Goal: Information Seeking & Learning: Learn about a topic

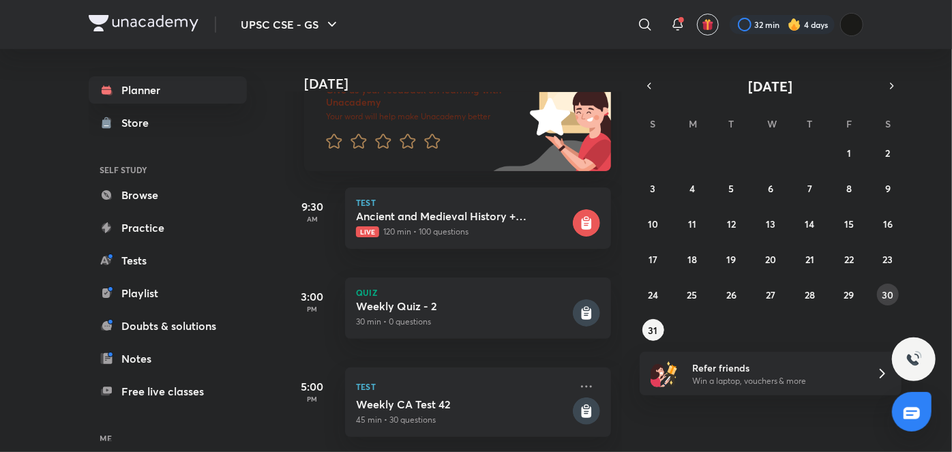
click at [883, 291] on abbr "30" at bounding box center [889, 295] width 12 height 13
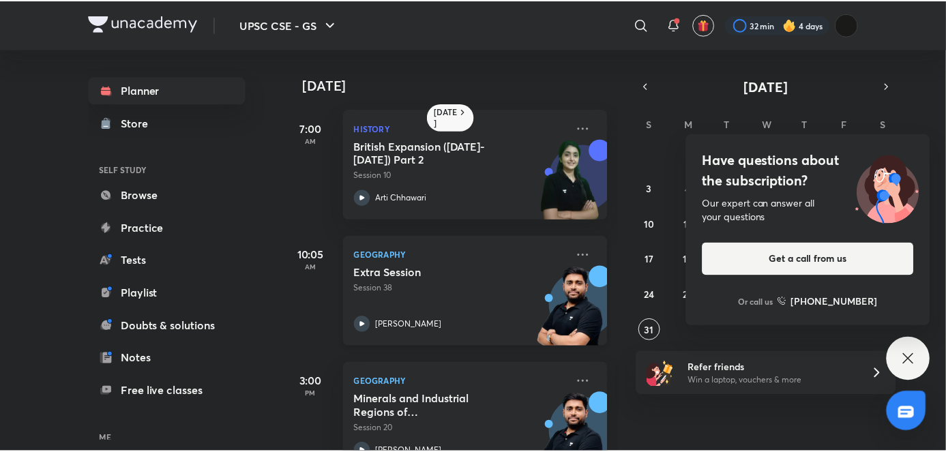
scroll to position [41, 0]
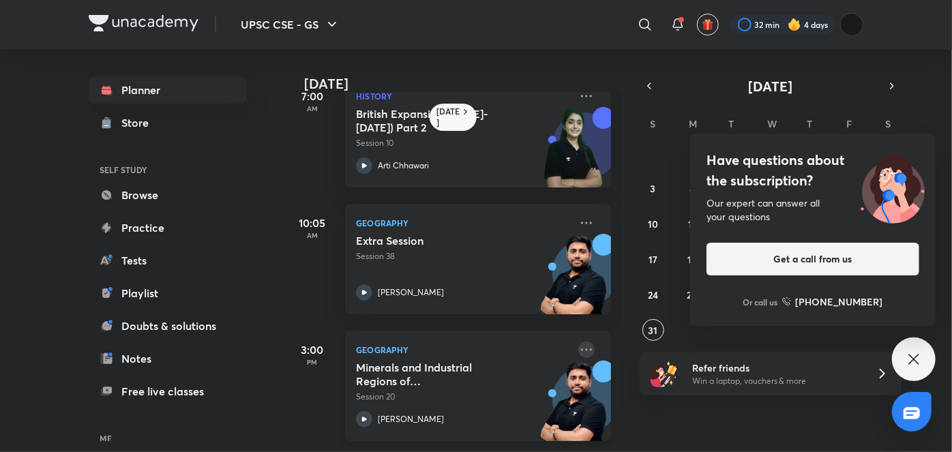
click at [578, 342] on icon at bounding box center [586, 350] width 16 height 16
click at [793, 426] on div "Yesterday 7:00 AM History British Expansion (1757- 1857) Part 2 Session 10 Arti…" at bounding box center [617, 250] width 664 height 403
click at [909, 360] on icon at bounding box center [914, 359] width 16 height 16
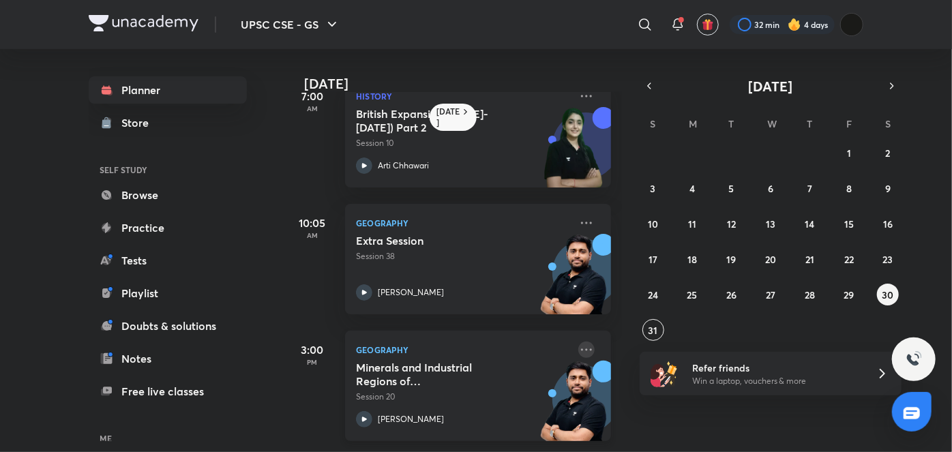
click at [583, 342] on icon at bounding box center [586, 350] width 16 height 16
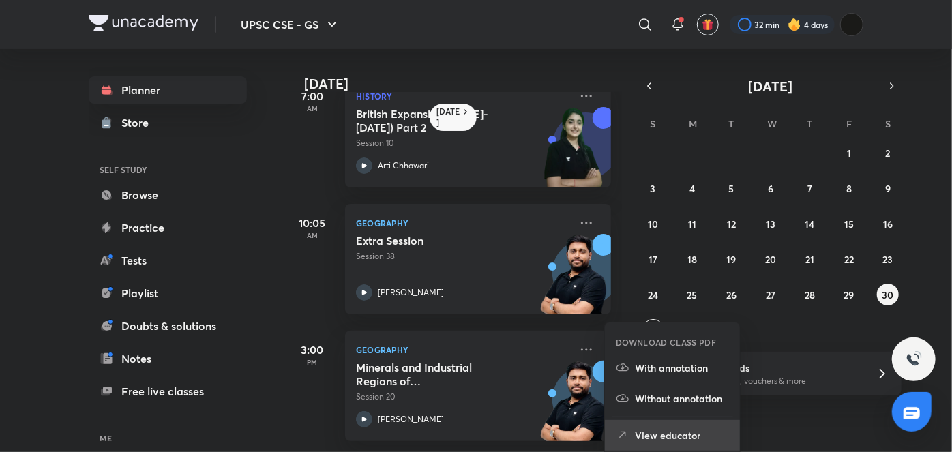
click at [678, 432] on p "View educator" at bounding box center [682, 435] width 94 height 14
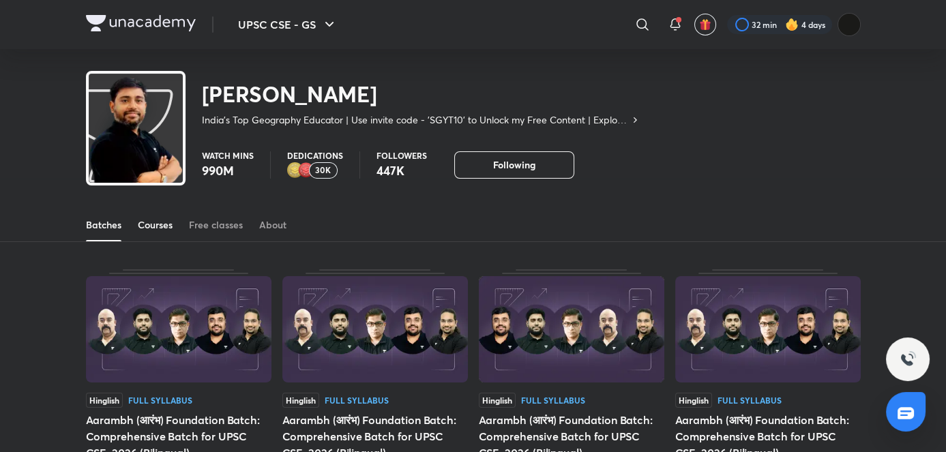
click at [164, 222] on div "Courses" at bounding box center [155, 225] width 35 height 14
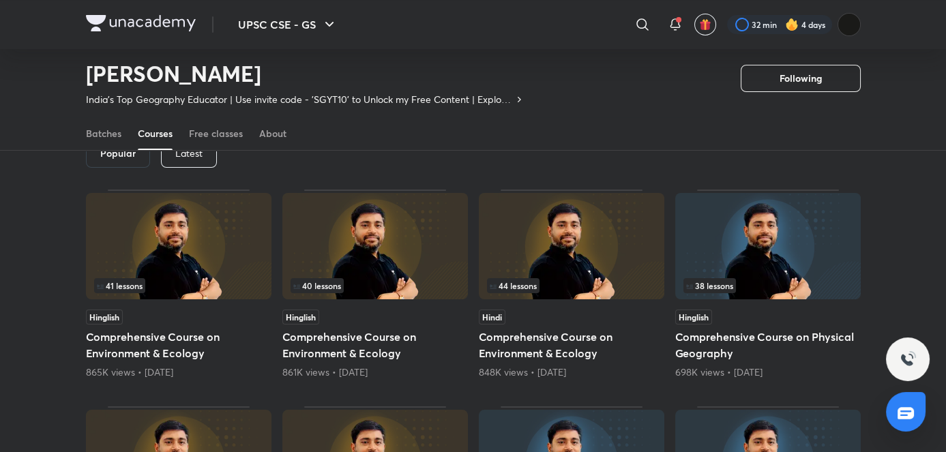
scroll to position [83, 0]
click at [200, 158] on div "Latest" at bounding box center [189, 153] width 56 height 27
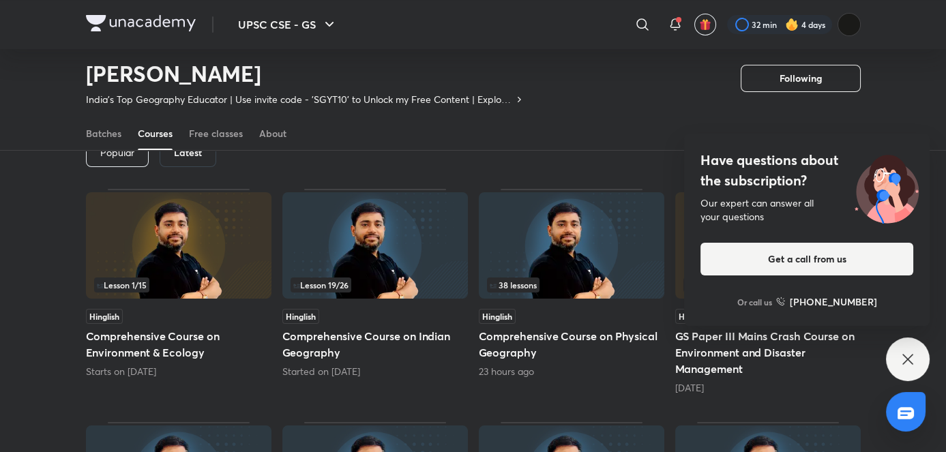
click at [386, 246] on img at bounding box center [375, 245] width 186 height 106
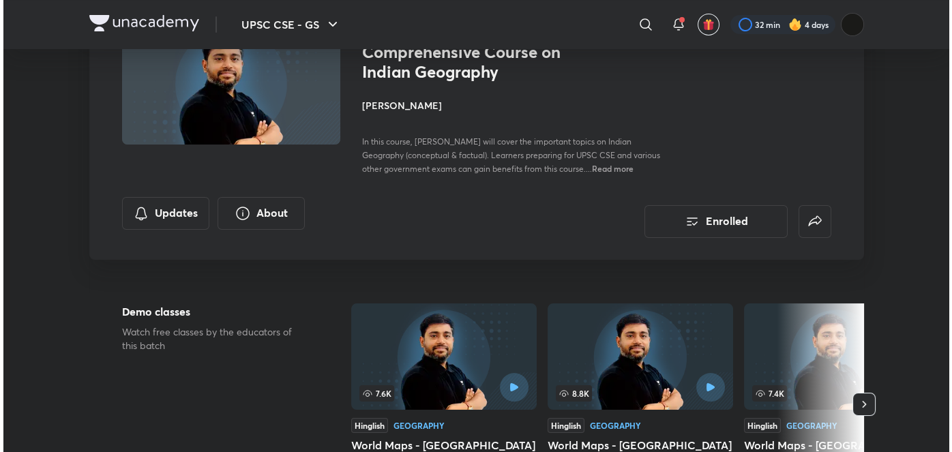
scroll to position [108, 0]
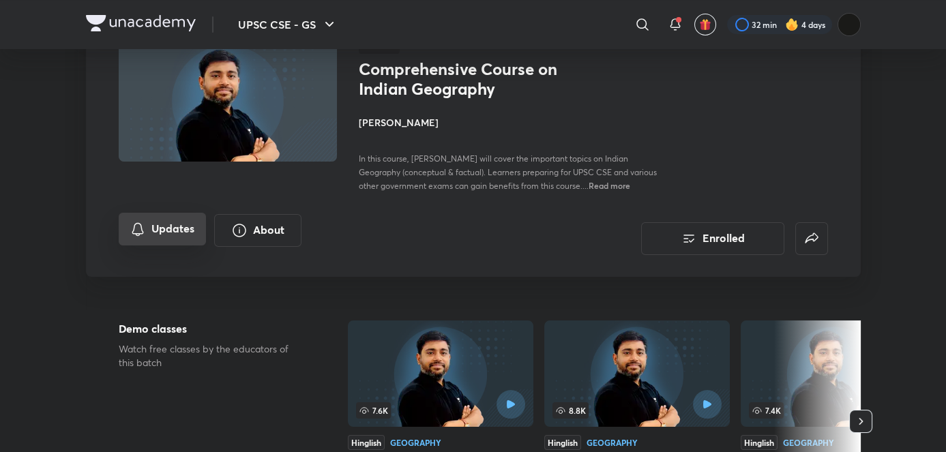
click at [176, 237] on button "Updates" at bounding box center [162, 229] width 87 height 33
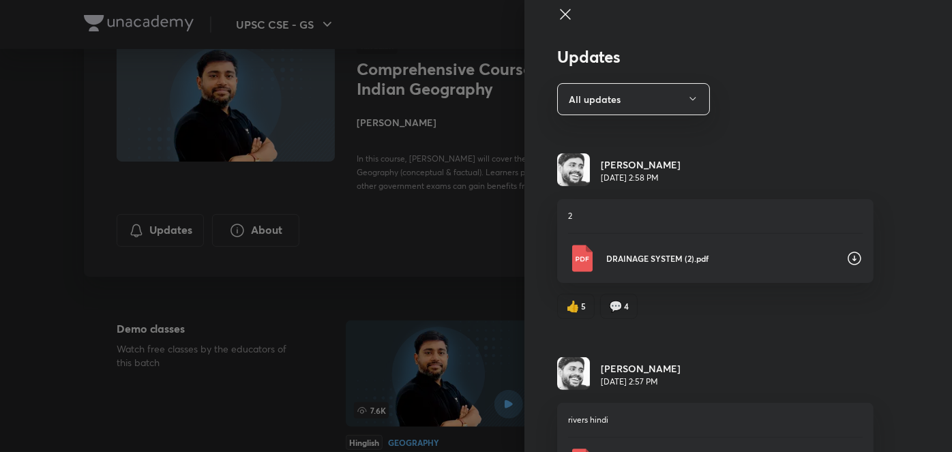
scroll to position [10, 0]
click at [677, 104] on button "All updates" at bounding box center [633, 100] width 153 height 32
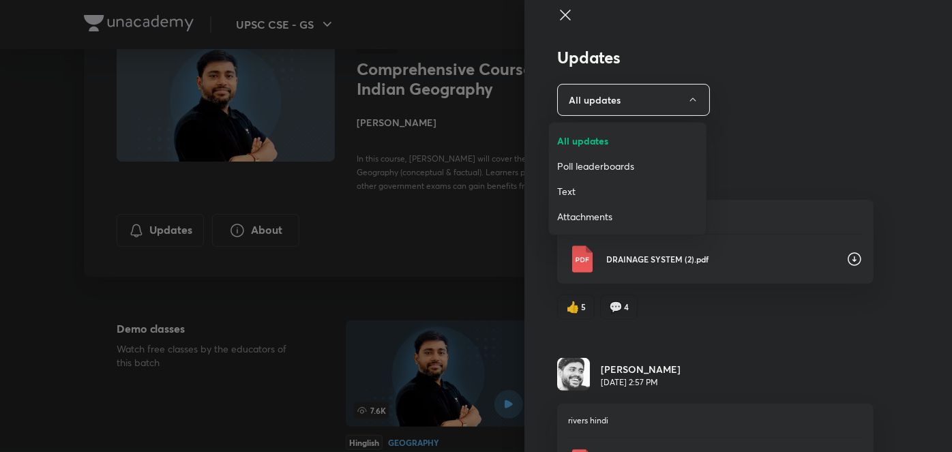
click at [571, 216] on span "Attachments" at bounding box center [627, 216] width 141 height 14
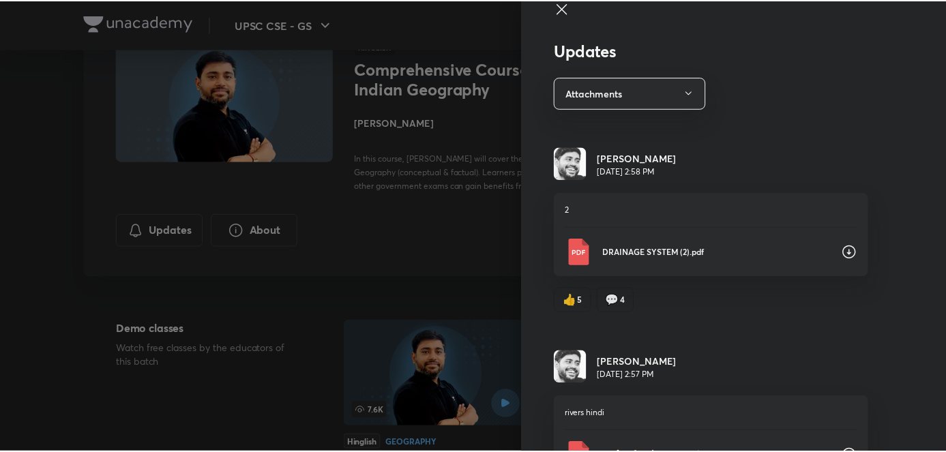
scroll to position [17, 0]
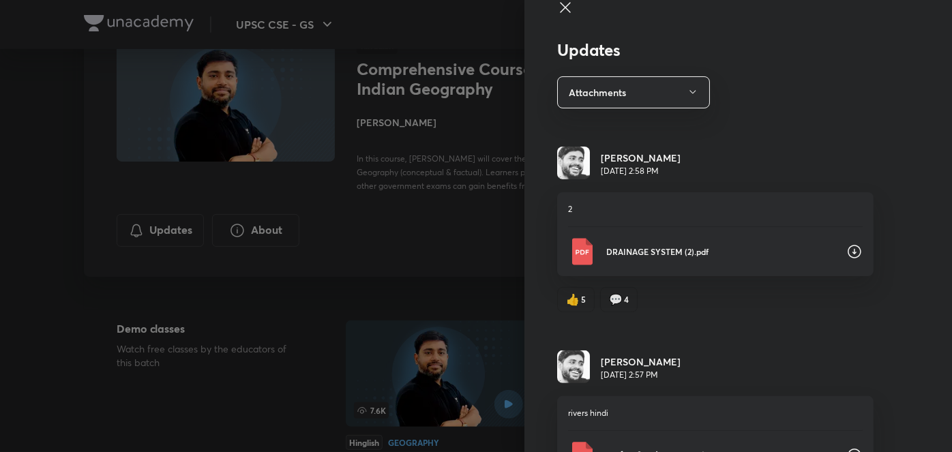
click at [582, 248] on img at bounding box center [581, 251] width 27 height 27
click at [559, 13] on icon at bounding box center [565, 7] width 16 height 16
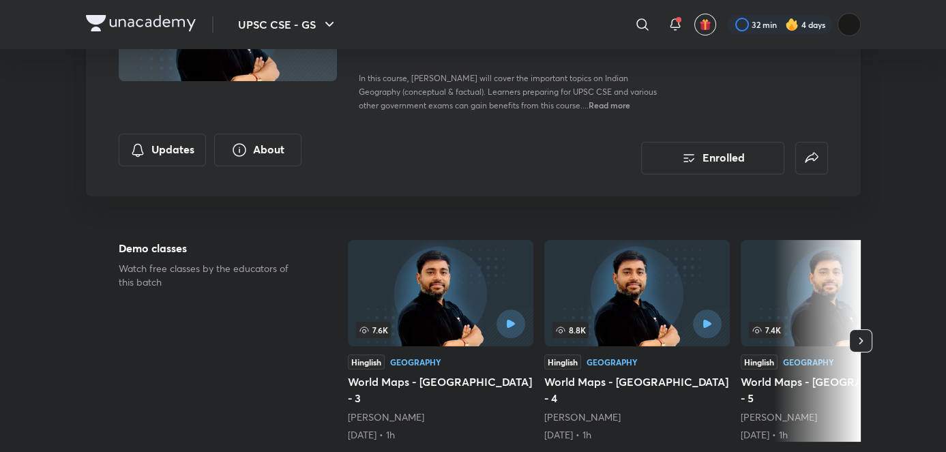
scroll to position [190, 0]
click at [486, 213] on div "Comprehensive Course on Indian Geography Enrolled UPSC CSE - GS Plus Syllabus G…" at bounding box center [473, 58] width 775 height 342
